Goal: Book appointment/travel/reservation

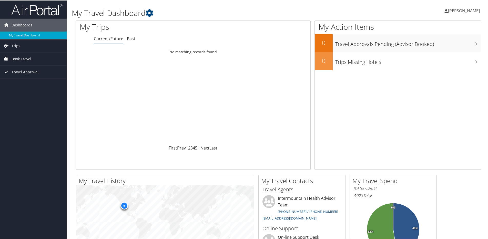
click at [24, 60] on span "Book Travel" at bounding box center [22, 58] width 20 height 13
click at [30, 84] on link "Book/Manage Online Trips" at bounding box center [33, 84] width 67 height 8
click at [40, 69] on link "Agent Booking Request" at bounding box center [33, 69] width 67 height 8
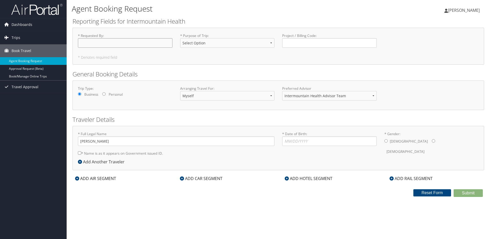
click at [111, 45] on input "* Requested By : Required" at bounding box center [125, 42] width 95 height 9
type input "Elizabeth Vasiljevic"
click at [193, 40] on select "Select Option 3rd Party Reimbursable Business CME Conf or Education Groups Pers…" at bounding box center [227, 42] width 95 height 9
select select "Business"
click at [180, 38] on select "Select Option 3rd Party Reimbursable Business CME Conf or Education Groups Pers…" at bounding box center [227, 42] width 95 height 9
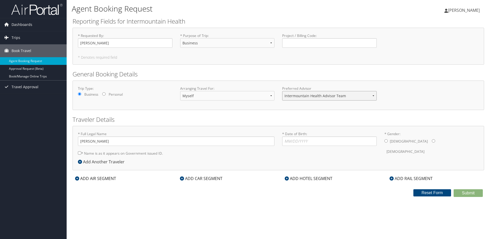
click at [312, 98] on select "Intermountain Health Advisor Team" at bounding box center [329, 95] width 95 height 9
drag, startPoint x: 312, startPoint y: 98, endPoint x: 295, endPoint y: 101, distance: 17.5
click at [312, 98] on select "Intermountain Health Advisor Team" at bounding box center [329, 95] width 95 height 9
click at [288, 144] on input "* Date of Birth: Invalid Date" at bounding box center [329, 140] width 95 height 9
type input "07/20/1991"
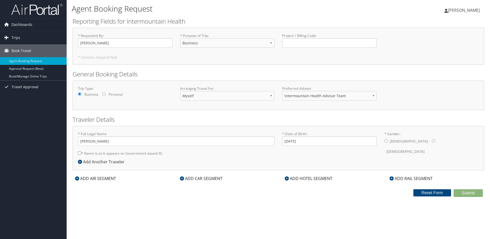
click at [432, 141] on input "* Gender: Male Female" at bounding box center [433, 140] width 3 height 3
radio input "true"
click at [80, 153] on input "* Name is as it appears on Government issued ID." at bounding box center [79, 152] width 3 height 3
checkbox input "true"
click at [77, 179] on icon at bounding box center [77, 178] width 4 height 4
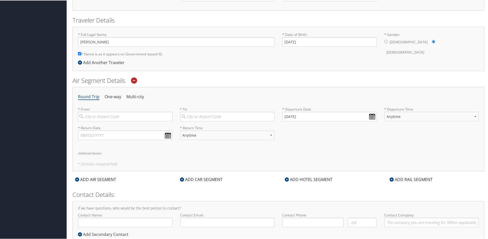
scroll to position [102, 0]
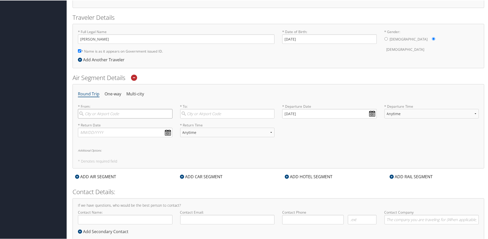
click at [96, 113] on input "search" at bounding box center [125, 112] width 95 height 9
click at [98, 126] on div "Salt Lake City (SLC Utah)" at bounding box center [126, 123] width 88 height 7
click at [98, 118] on input "slc" at bounding box center [125, 112] width 95 height 9
type input "Salt Lake City (SLC Utah)"
click at [196, 113] on input "search" at bounding box center [227, 112] width 95 height 9
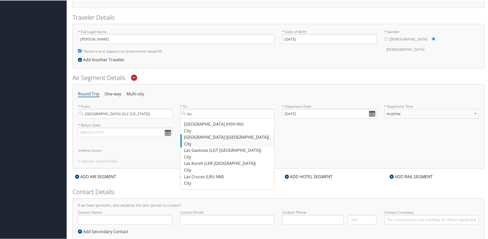
click at [200, 142] on div "City" at bounding box center [228, 143] width 88 height 7
click at [200, 118] on input "las" at bounding box center [227, 112] width 95 height 9
type input "Las Vegas (LAS NV)"
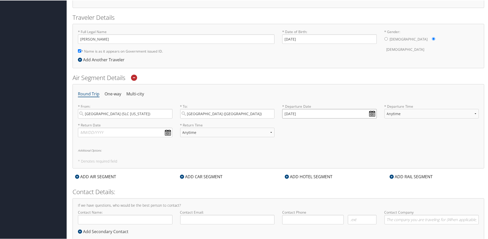
click at [368, 112] on input "09/04/2025" at bounding box center [329, 112] width 95 height 9
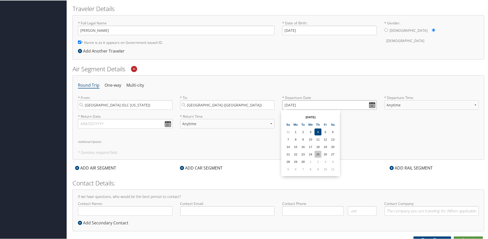
scroll to position [116, 0]
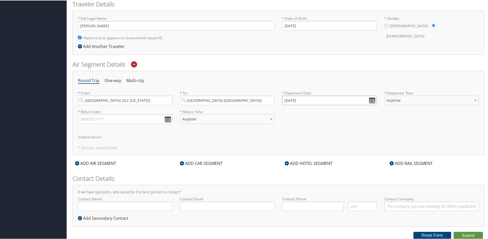
drag, startPoint x: 326, startPoint y: 100, endPoint x: 283, endPoint y: 100, distance: 42.5
click at [283, 100] on input "09/04/2025" at bounding box center [329, 99] width 95 height 9
click at [372, 101] on input "Invalid date" at bounding box center [329, 99] width 95 height 9
click at [333, 111] on th at bounding box center [332, 111] width 7 height 7
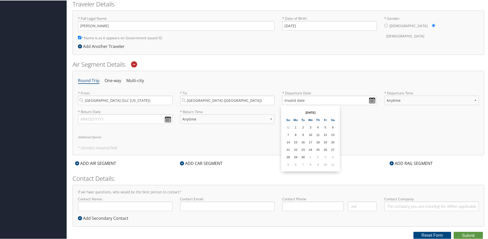
click at [369, 109] on div "* Return Date Dates must be valid * Return Time Anytime Early Morning (5AM-7AM)…" at bounding box center [278, 118] width 408 height 19
click at [272, 100] on div "* From: Salt Lake City (SLC Utah) Required * To: Las Vegas (LAS NV) Required * …" at bounding box center [278, 99] width 408 height 19
click at [371, 99] on input "Invalid date" at bounding box center [329, 99] width 95 height 9
click at [310, 162] on td "8" at bounding box center [310, 163] width 7 height 7
click at [367, 100] on input "10/08/2025" at bounding box center [329, 99] width 95 height 9
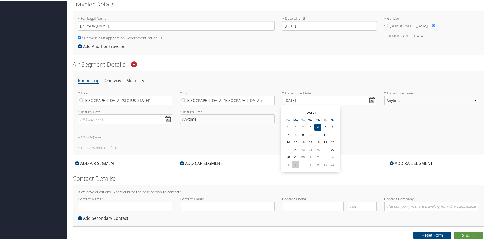
click at [296, 162] on td "6" at bounding box center [295, 163] width 7 height 7
click at [370, 101] on input "10/06/2025" at bounding box center [329, 99] width 95 height 9
click at [331, 165] on td "11" at bounding box center [332, 163] width 7 height 7
click at [369, 99] on input "10/11/2025" at bounding box center [329, 99] width 95 height 9
click at [329, 111] on table "Sep 2025 Su Mo Tu We Th Fr Sa 31 1 2 3 4 5 6 7 8 9 10 11 12 13 14 15 16 17 18 1…" at bounding box center [310, 138] width 53 height 60
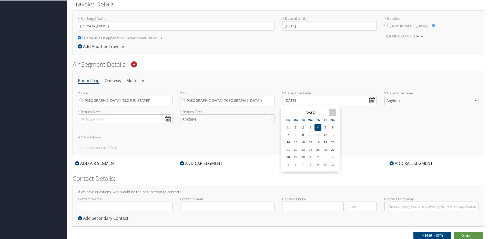
click at [334, 112] on th at bounding box center [332, 111] width 7 height 7
click at [295, 143] on td "13" at bounding box center [295, 141] width 7 height 7
type input "10/13/2025"
click at [397, 100] on select "Anytime Early Morning (5AM-7AM) Morning (7AM-12PM) Afternoon (12PM-5PM) Evening…" at bounding box center [431, 99] width 95 height 9
select select "7AM-12PM"
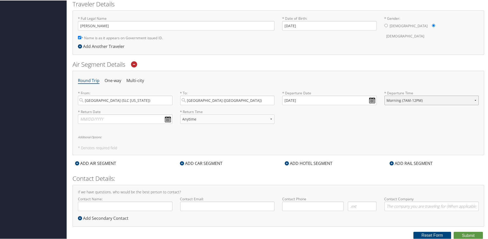
click at [384, 95] on select "Anytime Early Morning (5AM-7AM) Morning (7AM-12PM) Afternoon (12PM-5PM) Evening…" at bounding box center [431, 99] width 95 height 9
click at [164, 119] on input "text" at bounding box center [125, 118] width 95 height 9
click at [130, 183] on td "11" at bounding box center [129, 182] width 7 height 7
click at [127, 182] on td "11" at bounding box center [129, 182] width 7 height 7
click at [85, 118] on input "text" at bounding box center [125, 118] width 95 height 9
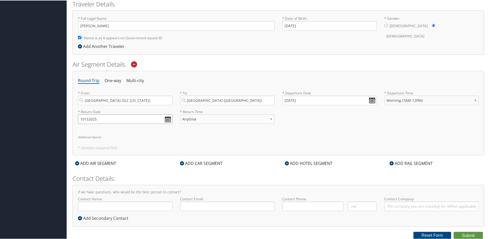
click at [91, 116] on input "10152025" at bounding box center [125, 118] width 95 height 9
click at [85, 119] on input "10152025" at bounding box center [125, 118] width 95 height 9
type input "10/15/2025"
click at [270, 120] on select "Anytime Early Morning (5AM-7AM) Morning (7AM-12PM) Afternoon (12PM-5PM) Evening…" at bounding box center [227, 118] width 95 height 9
select select "5PM-10PM"
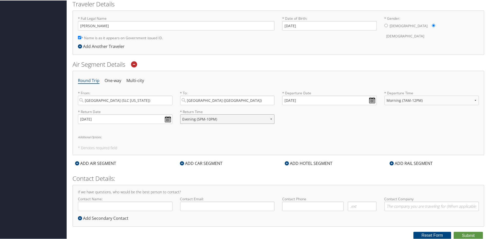
click at [180, 114] on select "Anytime Early Morning (5AM-7AM) Morning (7AM-12PM) Afternoon (12PM-5PM) Evening…" at bounding box center [227, 118] width 95 height 9
click at [329, 120] on div "* Return Date 10/15/2025 Dates must be valid * Return Time Anytime Early Mornin…" at bounding box center [278, 118] width 408 height 19
click at [116, 206] on input "Contact Name:" at bounding box center [125, 205] width 95 height 9
type input "Elizabeth Vasiljevic"
type input "[PERSON_NAME][EMAIL_ADDRESS][PERSON_NAME][DOMAIN_NAME]"
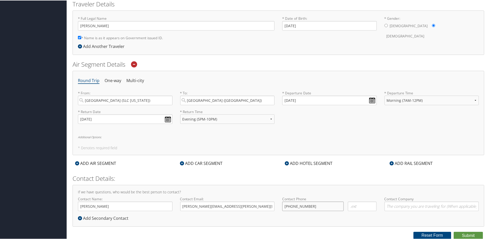
type input "(801) 597-9088"
type input "Intermountain Health"
click at [300, 162] on div "ADD HOTEL SEGMENT" at bounding box center [308, 163] width 53 height 6
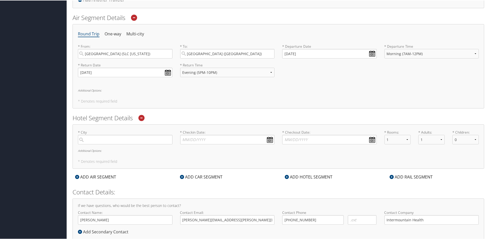
scroll to position [167, 0]
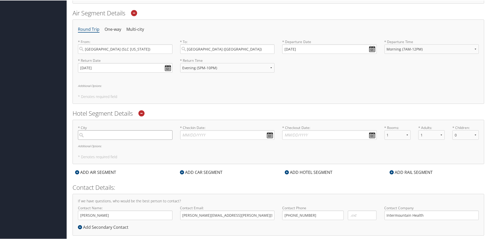
click at [90, 131] on input "search" at bounding box center [125, 134] width 95 height 9
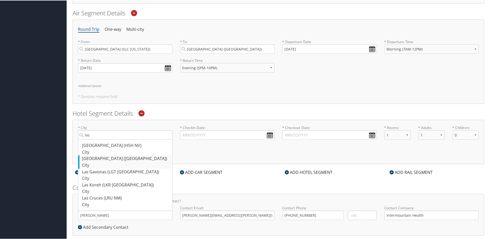
click at [95, 160] on div "Las Vegas (LAS NV)" at bounding box center [126, 158] width 88 height 7
click at [95, 139] on input "las" at bounding box center [125, 134] width 95 height 9
type input "Las Vegas"
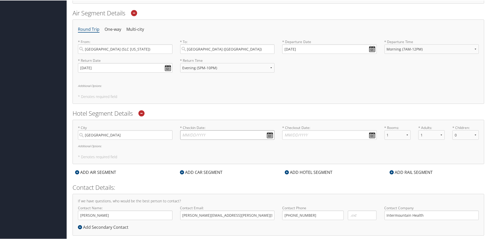
click at [196, 132] on input "* Checkin Date: Dates must be valid" at bounding box center [227, 134] width 95 height 9
click at [191, 135] on input "* Checkin Date: Dates must be valid" at bounding box center [227, 134] width 95 height 9
type input "10/14/2025"
type input "10/15/2025"
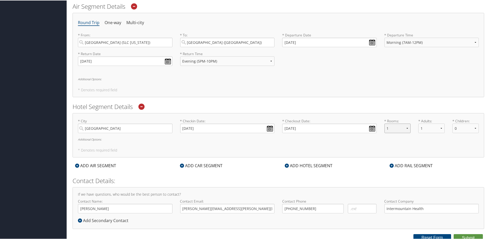
scroll to position [176, 0]
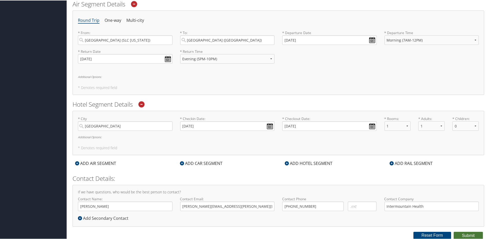
click at [466, 236] on button "Submit" at bounding box center [467, 235] width 29 height 8
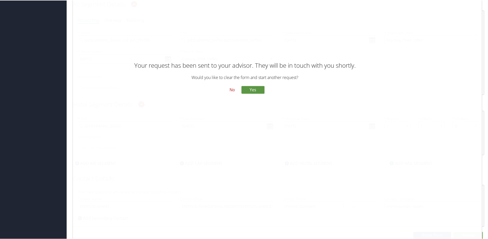
click at [231, 89] on button "No" at bounding box center [231, 89] width 13 height 9
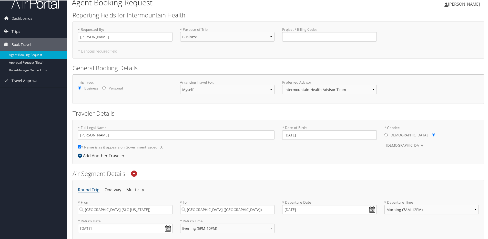
scroll to position [0, 0]
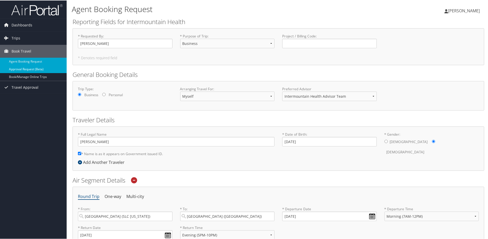
click at [33, 69] on link "Approval Request (Beta)" at bounding box center [33, 69] width 67 height 8
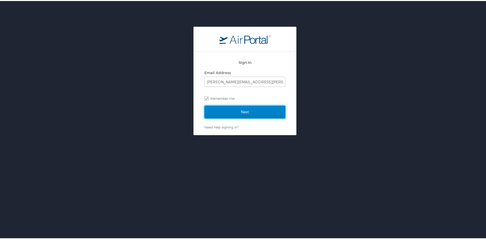
click at [234, 110] on input "Next" at bounding box center [244, 110] width 81 height 13
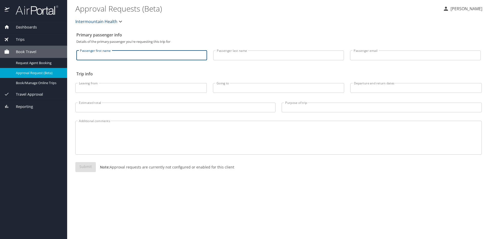
click at [121, 53] on input "Passenger first name" at bounding box center [141, 55] width 131 height 10
